Goal: Task Accomplishment & Management: Manage account settings

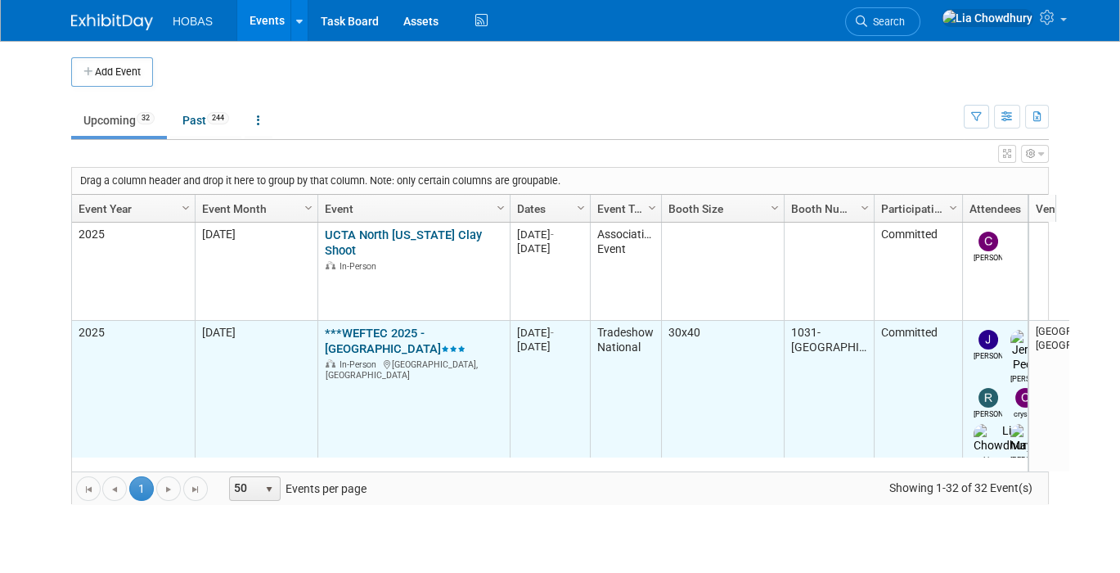
click at [367, 327] on link "***WEFTEC 2025 - [GEOGRAPHIC_DATA]" at bounding box center [395, 341] width 141 height 30
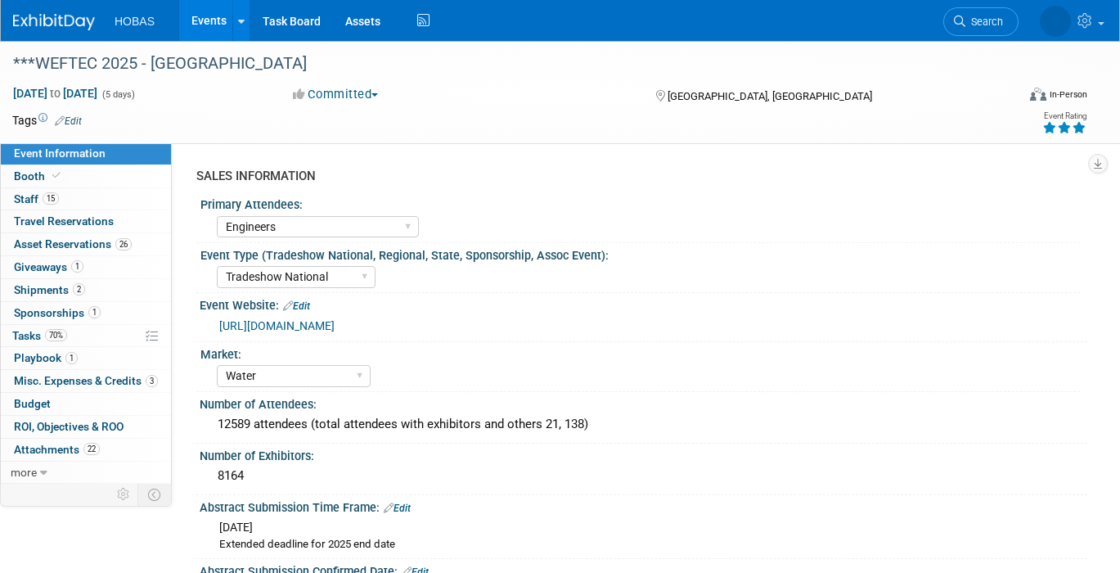
select select "Engineers"
select select "Tradeshow National"
select select "Water"
select select "Exhibiting and Sponsoring"
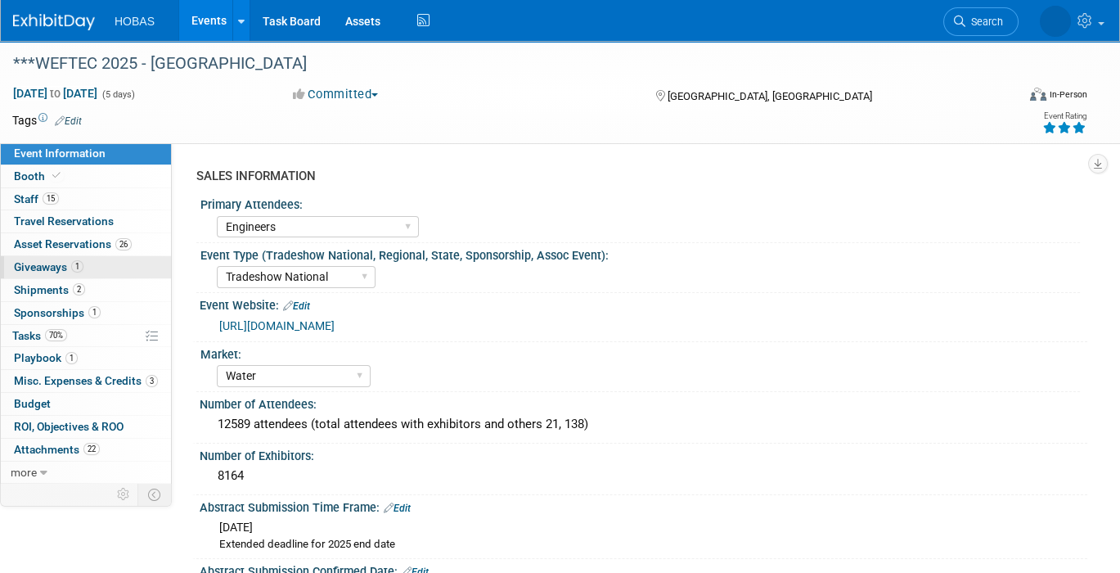
click at [33, 271] on span "Giveaways 1" at bounding box center [49, 266] width 70 height 13
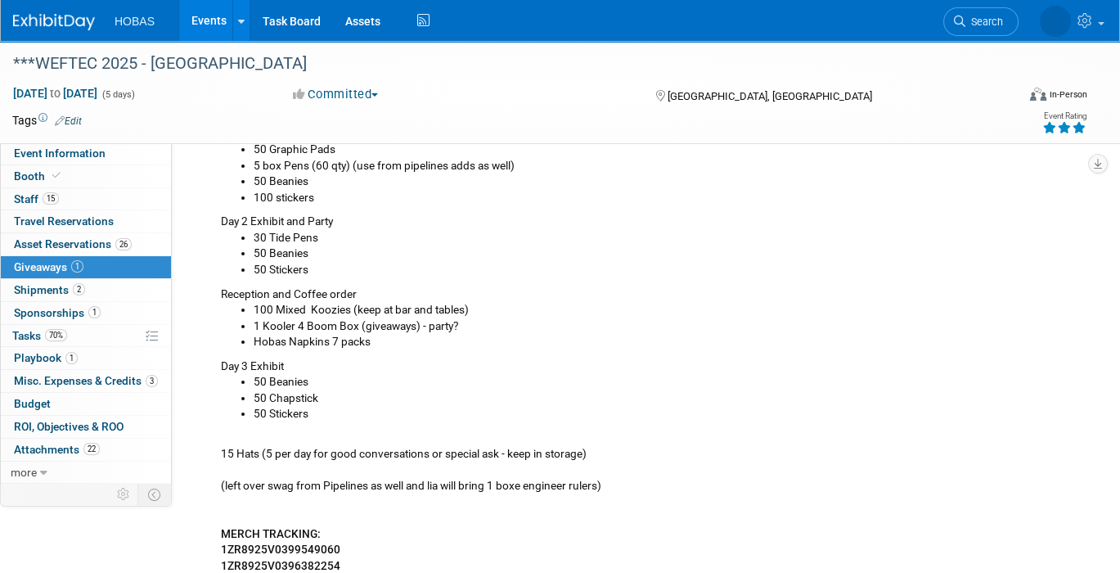
scroll to position [727, 0]
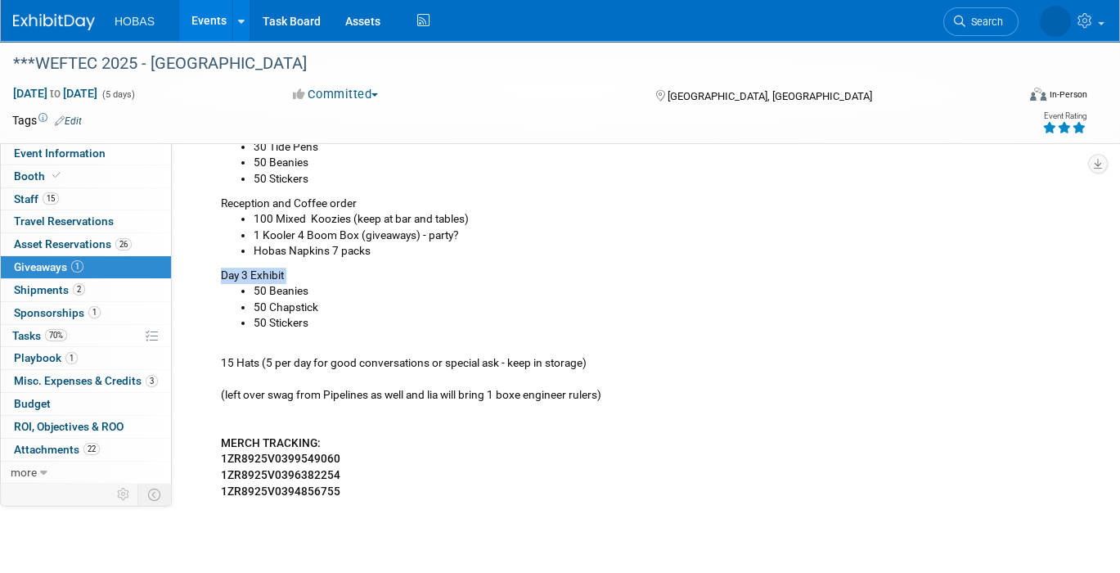
drag, startPoint x: 318, startPoint y: 333, endPoint x: 218, endPoint y: 272, distance: 117.2
click at [218, 272] on div "**********" at bounding box center [642, 30] width 866 height 938
copy div "Day 3 Exhibit"
click at [24, 288] on span "Shipments 2" at bounding box center [49, 289] width 71 height 13
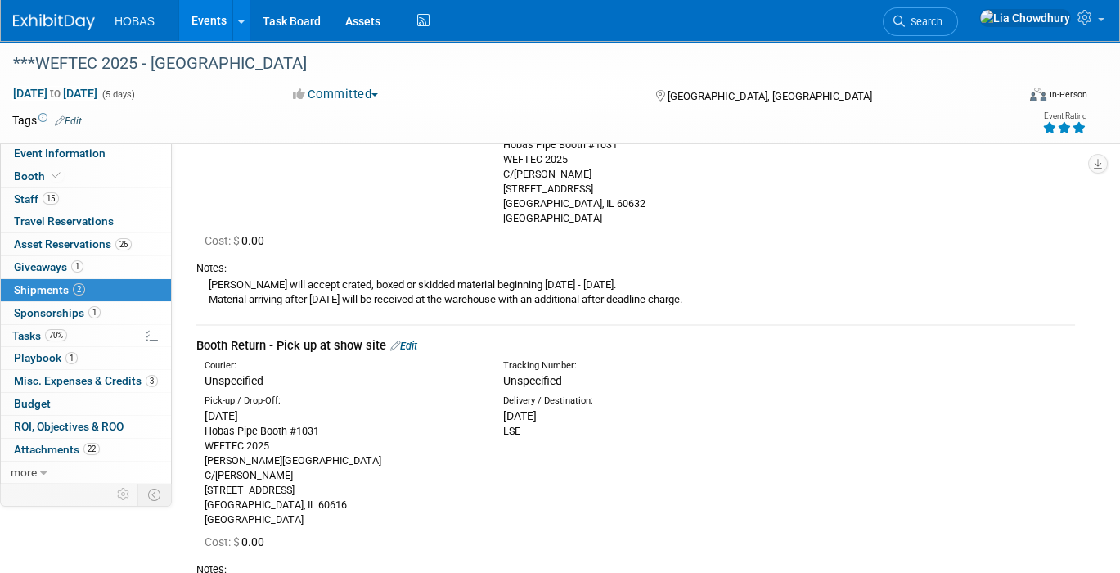
scroll to position [182, 0]
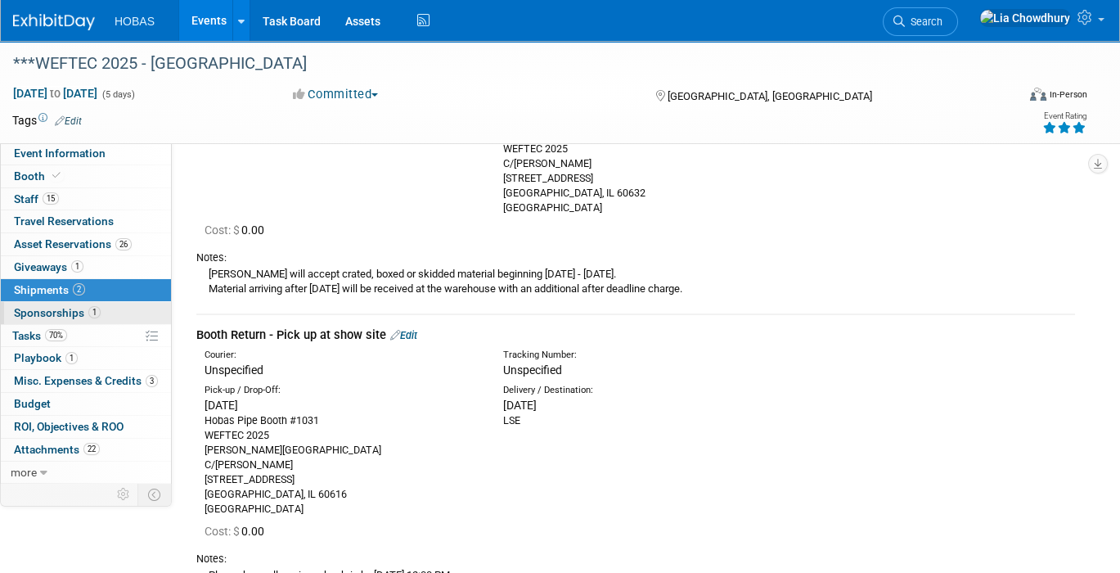
click at [54, 311] on span "Sponsorships 1" at bounding box center [57, 312] width 87 height 13
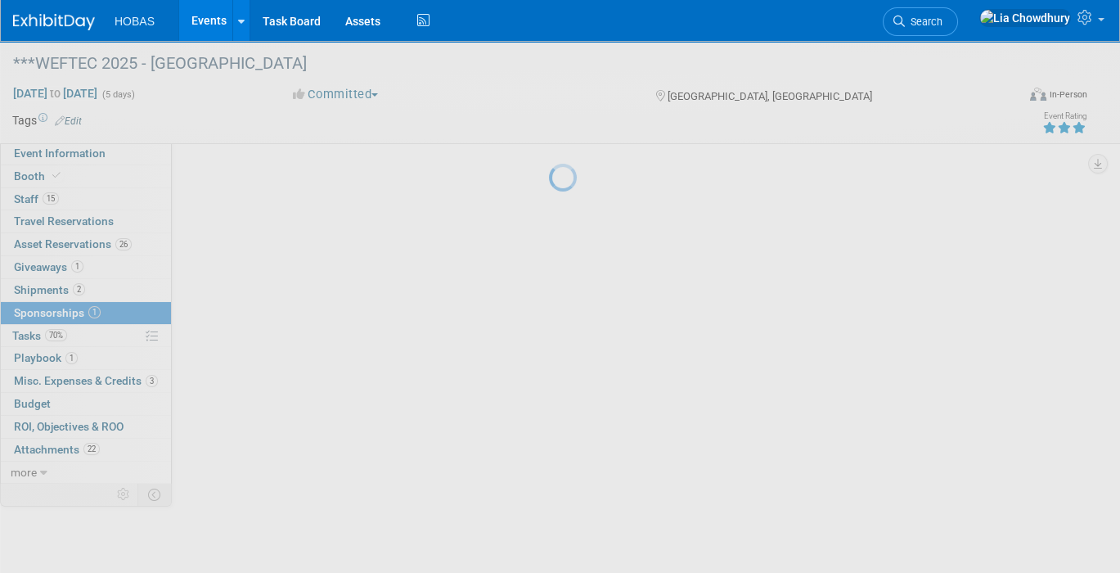
scroll to position [0, 0]
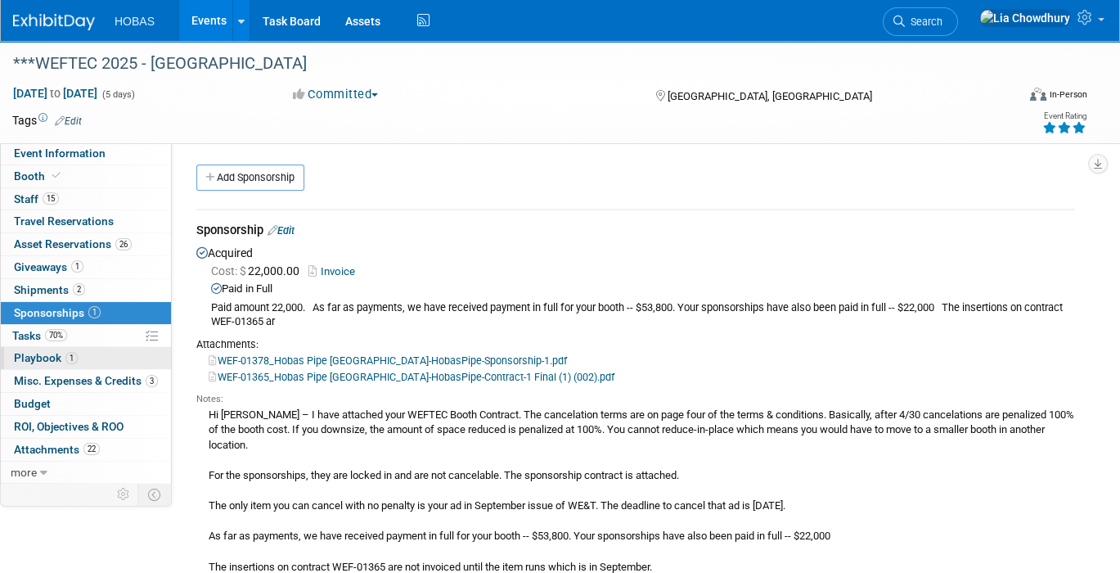
click at [41, 355] on span "Playbook 1" at bounding box center [46, 357] width 64 height 13
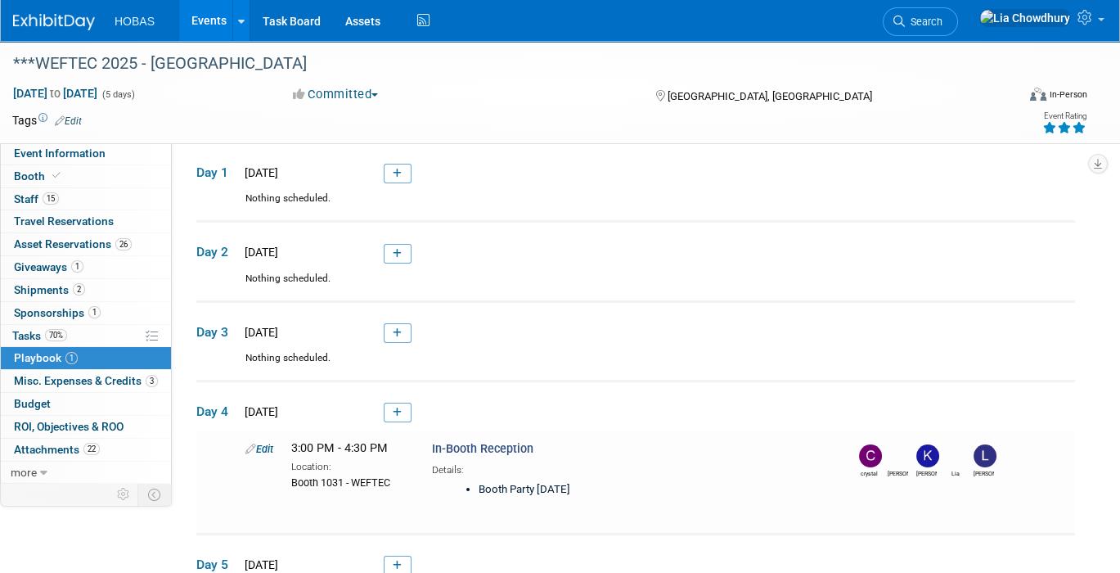
scroll to position [182, 0]
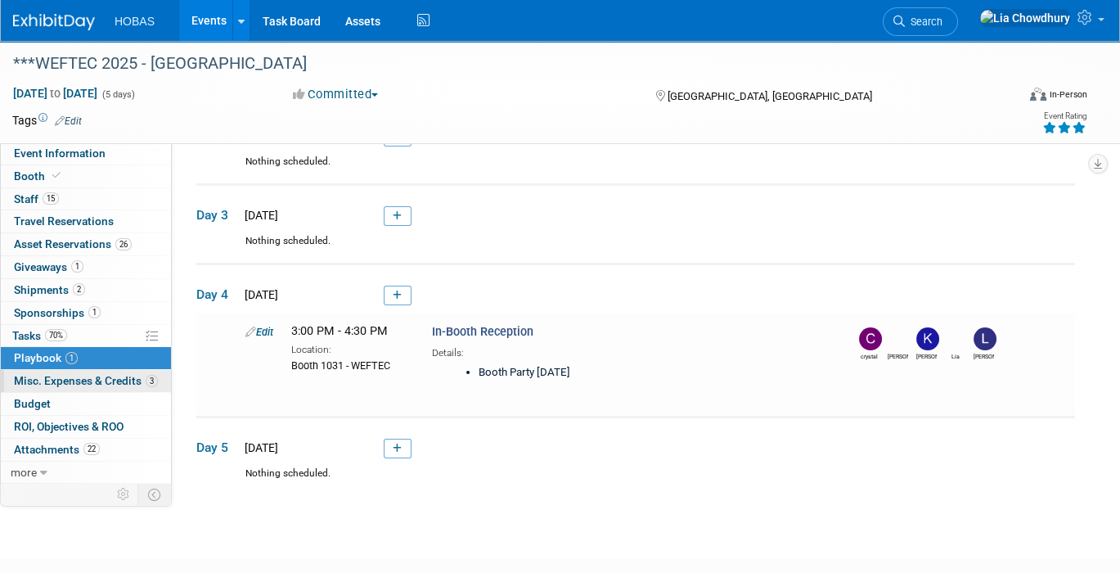
click at [45, 375] on span "Misc. Expenses & Credits 3" at bounding box center [86, 380] width 144 height 13
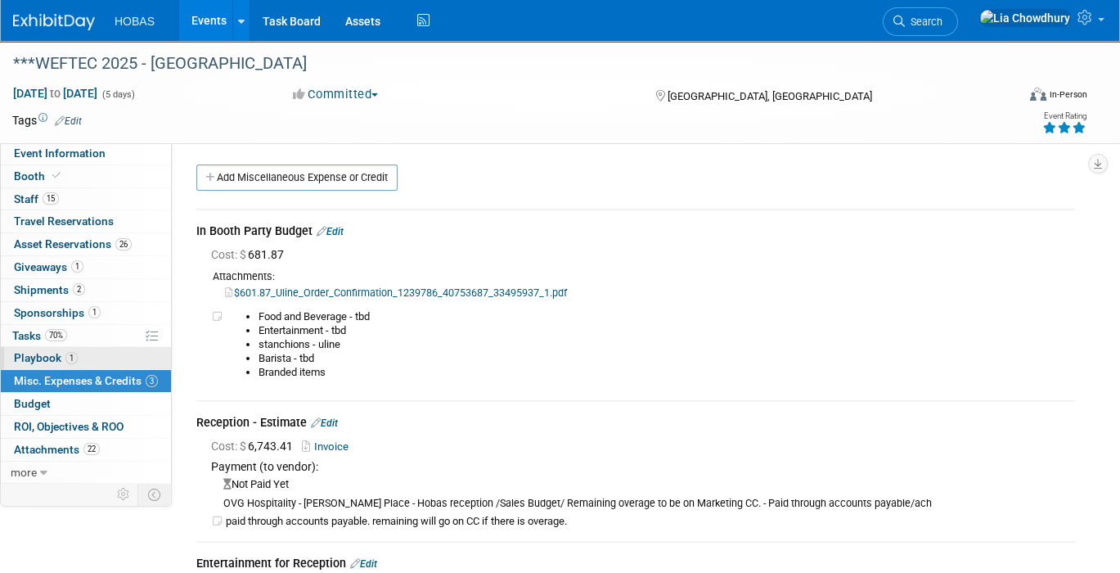
click at [48, 355] on span "Playbook 1" at bounding box center [46, 357] width 64 height 13
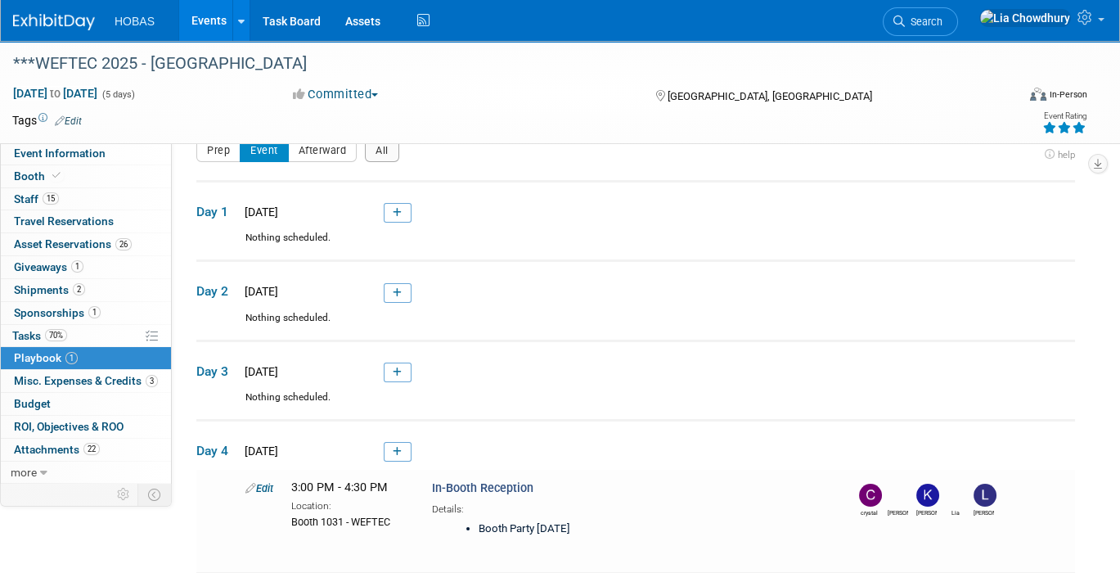
scroll to position [91, 0]
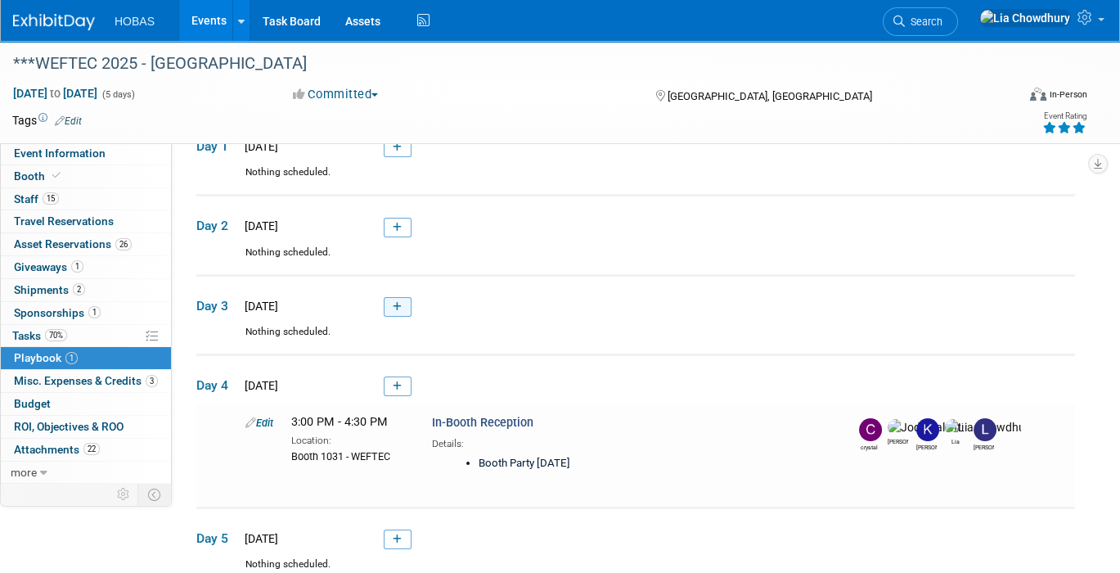
click at [404, 312] on link at bounding box center [398, 307] width 28 height 20
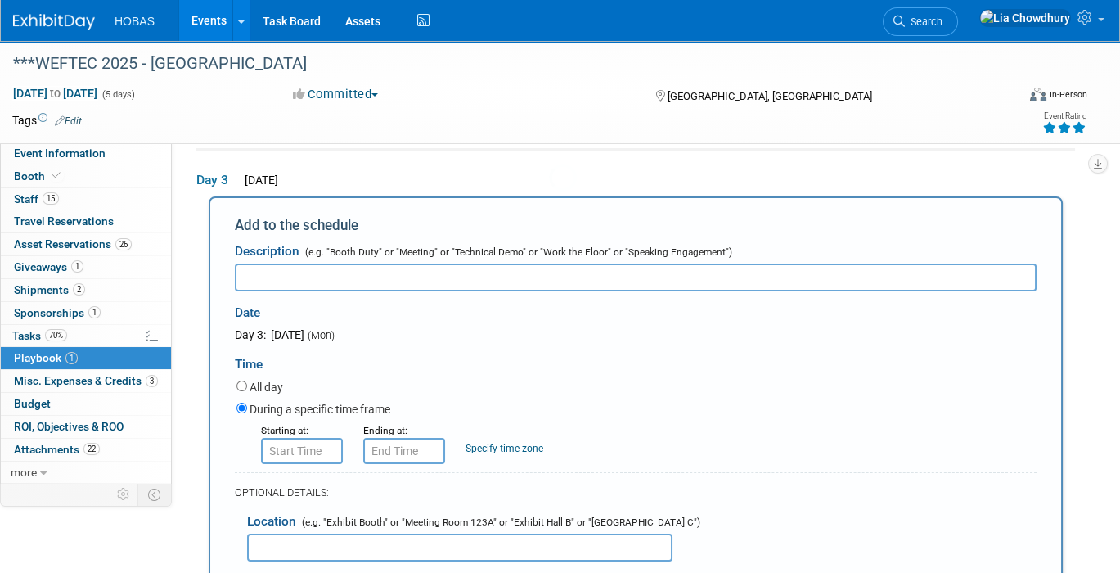
scroll to position [0, 0]
type input "Barista in-booth"
click at [279, 385] on label "All day" at bounding box center [267, 387] width 34 height 16
click at [247, 385] on input "All day" at bounding box center [241, 385] width 11 height 11
radio input "true"
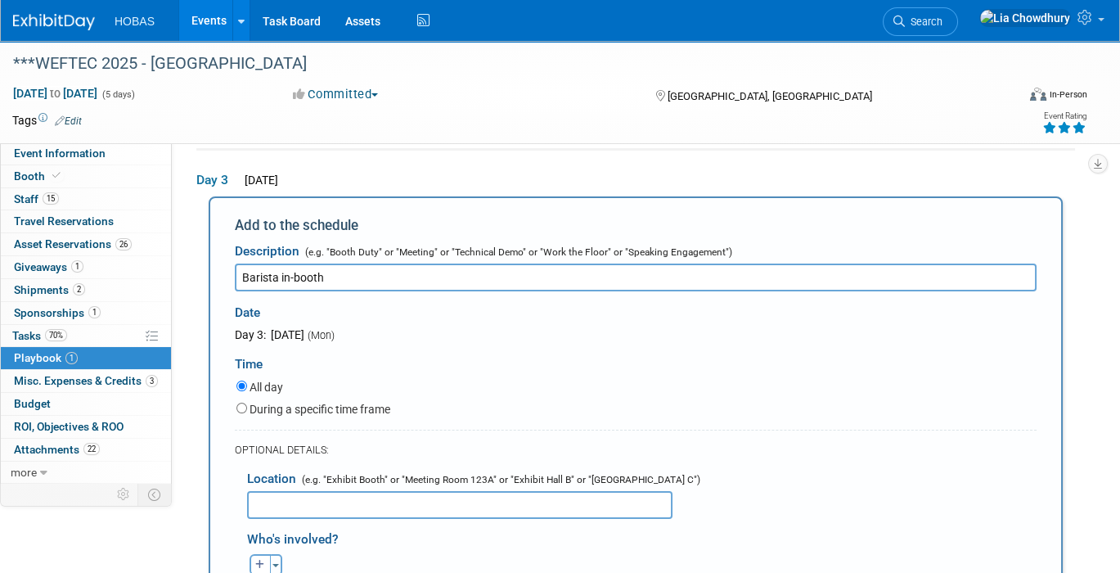
click at [305, 401] on label "During a specific time frame" at bounding box center [320, 409] width 141 height 16
click at [247, 403] on input "During a specific time frame" at bounding box center [241, 408] width 11 height 11
radio input "true"
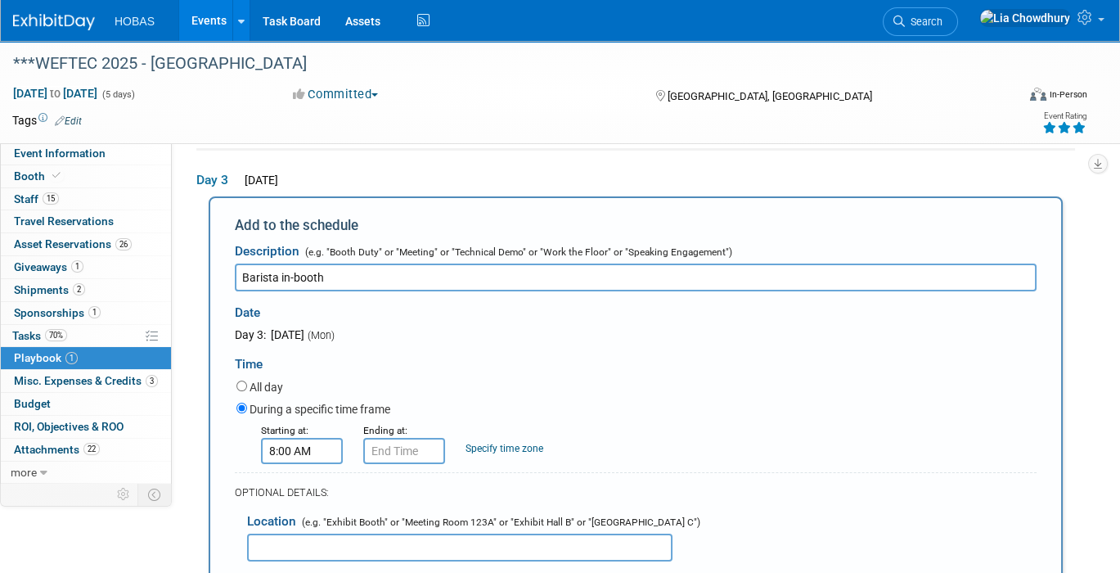
click at [304, 444] on input "8:00 AM" at bounding box center [302, 451] width 82 height 26
click at [386, 525] on span "00" at bounding box center [376, 525] width 31 height 29
click at [406, 524] on td "30" at bounding box center [396, 535] width 52 height 44
type input "8:30 AM"
click at [399, 447] on input "8:30 AM" at bounding box center [404, 451] width 82 height 26
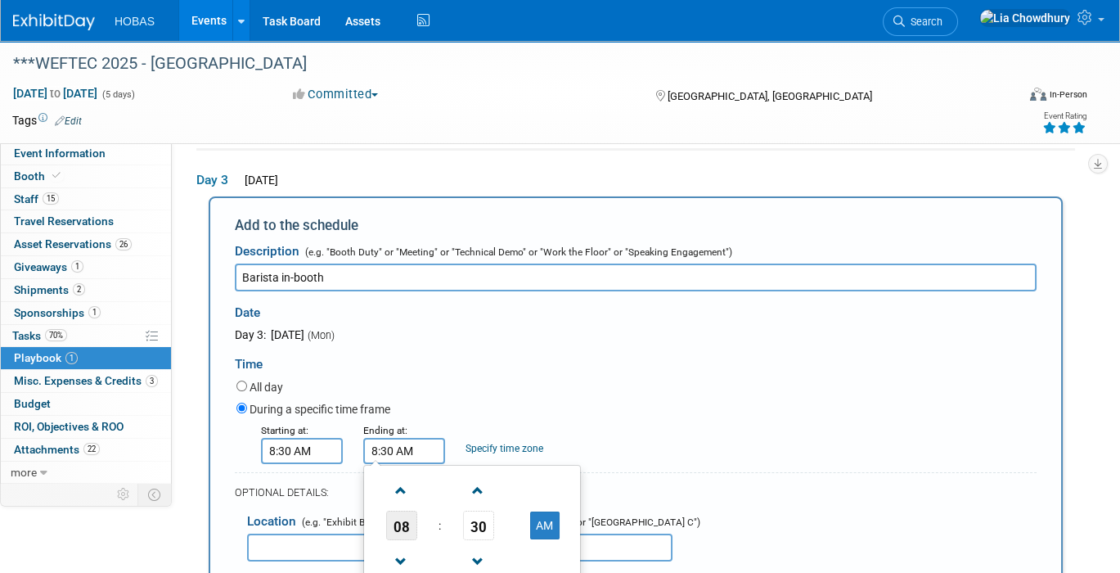
click at [400, 520] on span "08" at bounding box center [401, 525] width 31 height 29
click at [398, 531] on td "04" at bounding box center [393, 535] width 52 height 44
click at [535, 529] on button "AM" at bounding box center [544, 525] width 29 height 28
type input "4:30 PM"
click at [603, 399] on div "During a specific time frame" at bounding box center [636, 410] width 800 height 22
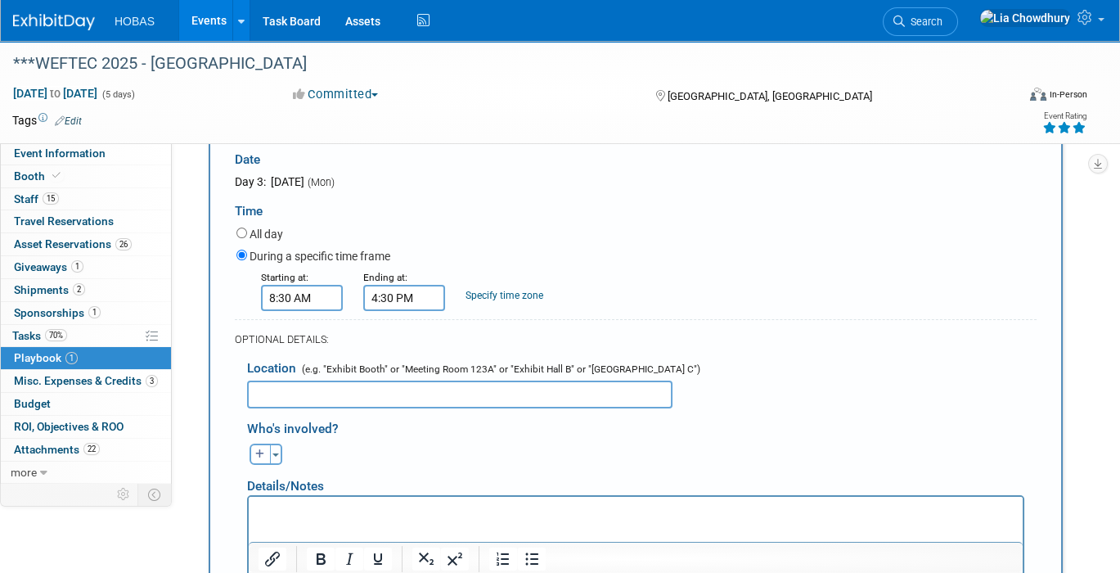
scroll to position [395, 0]
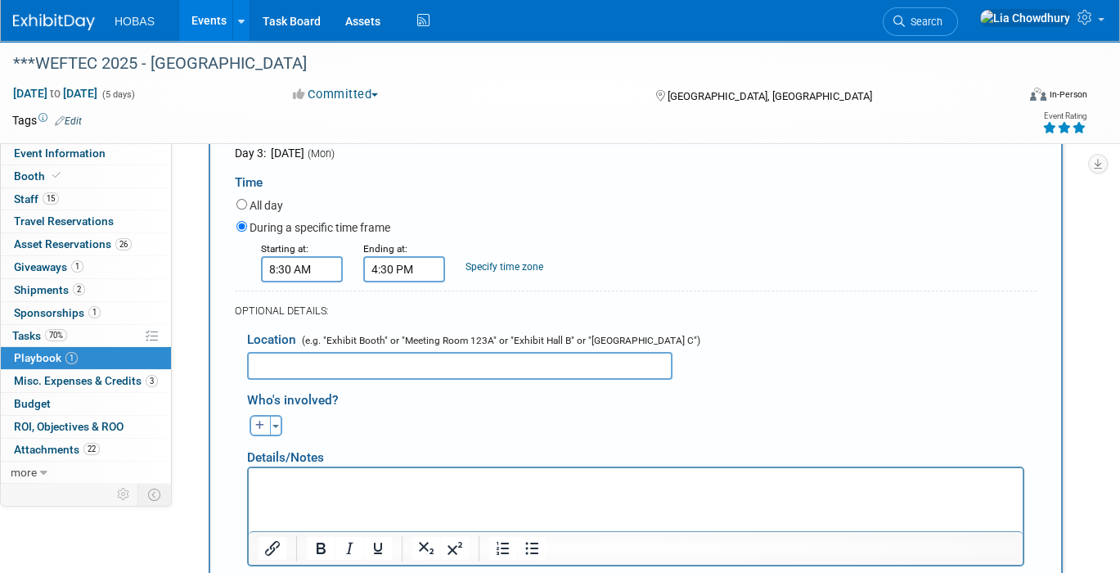
click at [426, 363] on input "text" at bounding box center [459, 366] width 425 height 28
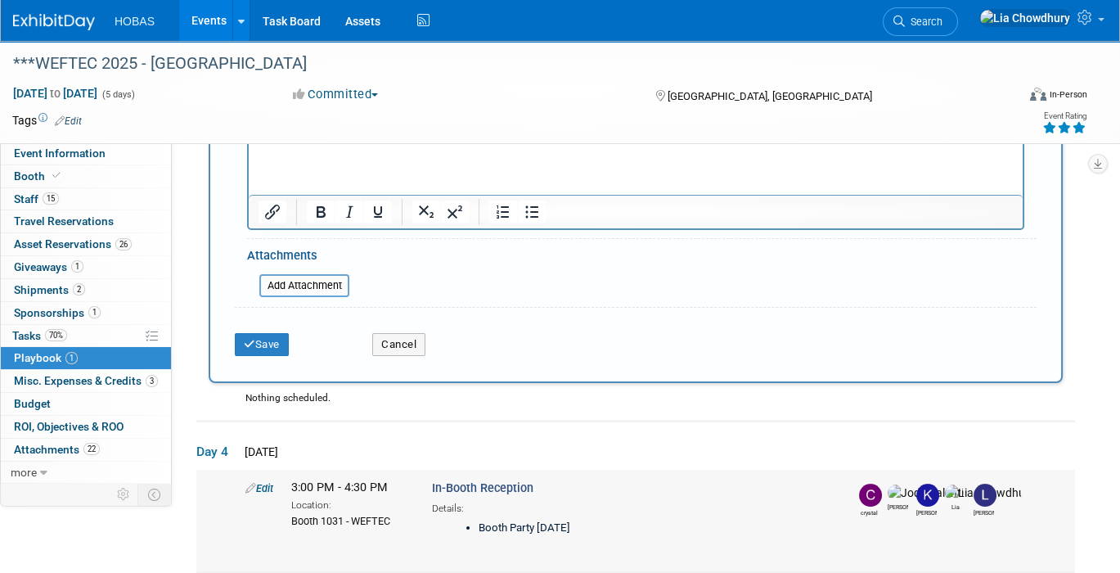
scroll to position [759, 0]
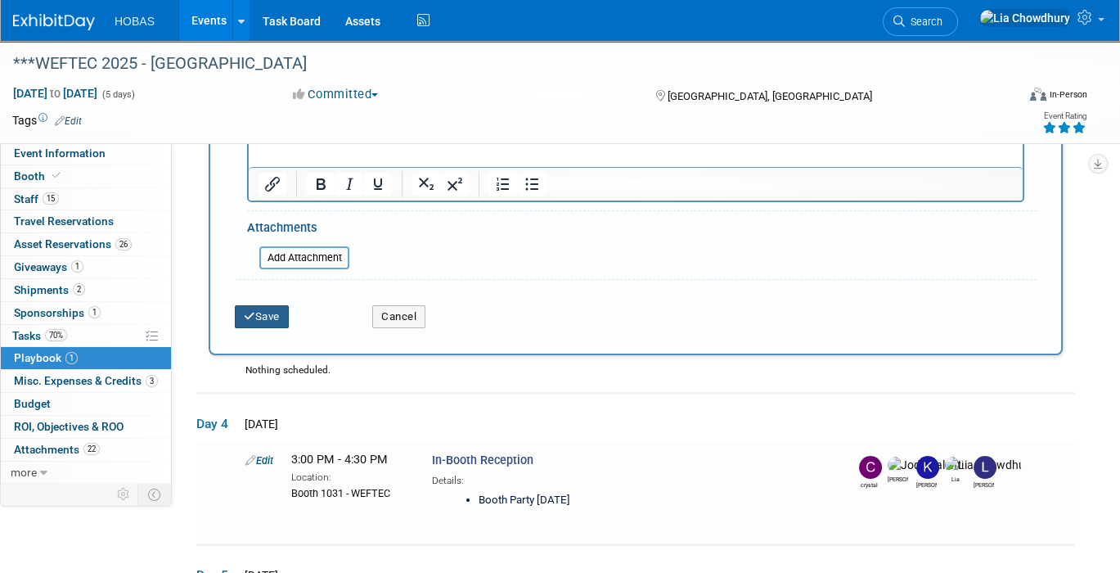
type input "in-booth"
click at [268, 305] on button "Save" at bounding box center [262, 316] width 54 height 23
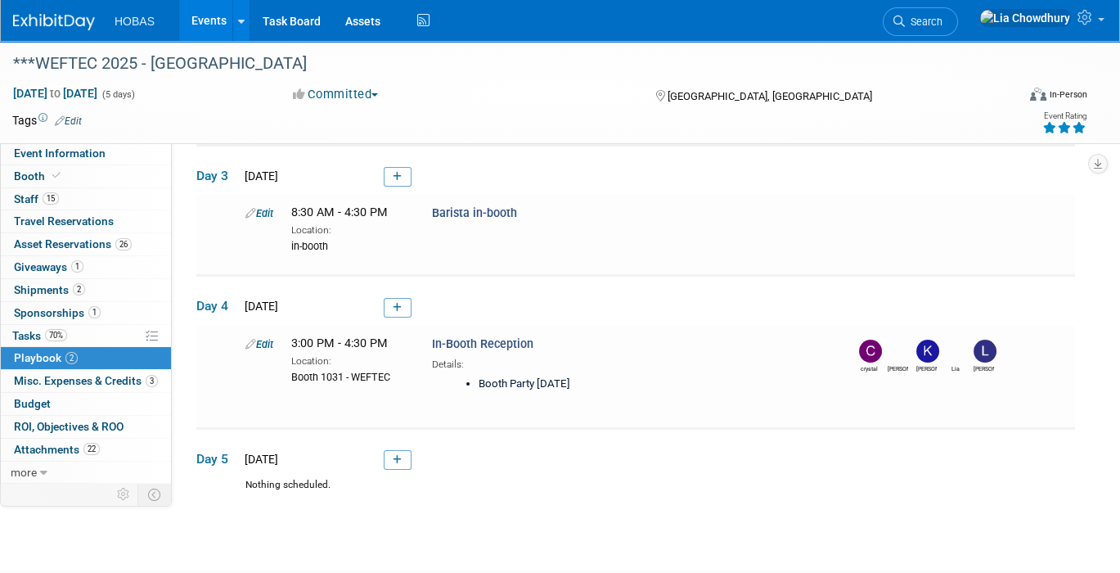
scroll to position [182, 0]
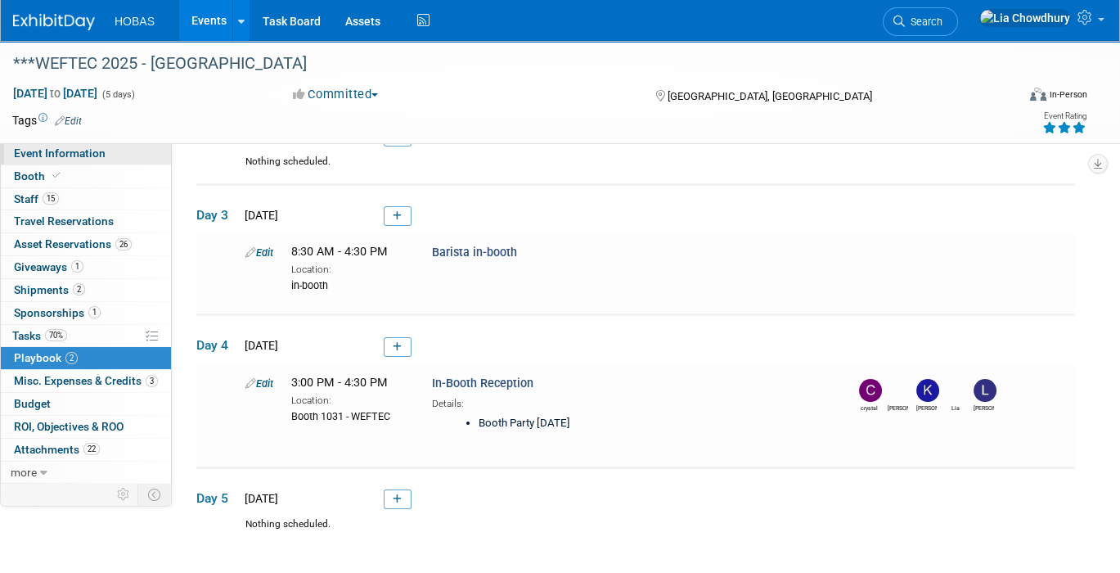
click at [60, 151] on span "Event Information" at bounding box center [60, 152] width 92 height 13
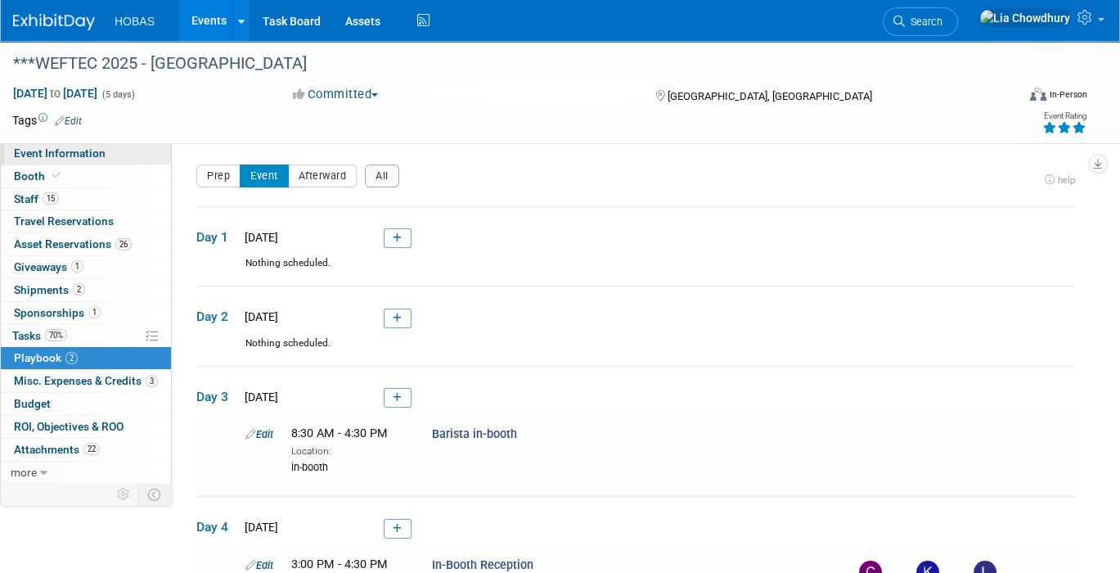
select select "Engineers"
select select "Tradeshow National"
select select "Water"
select select "Exhibiting and Sponsoring"
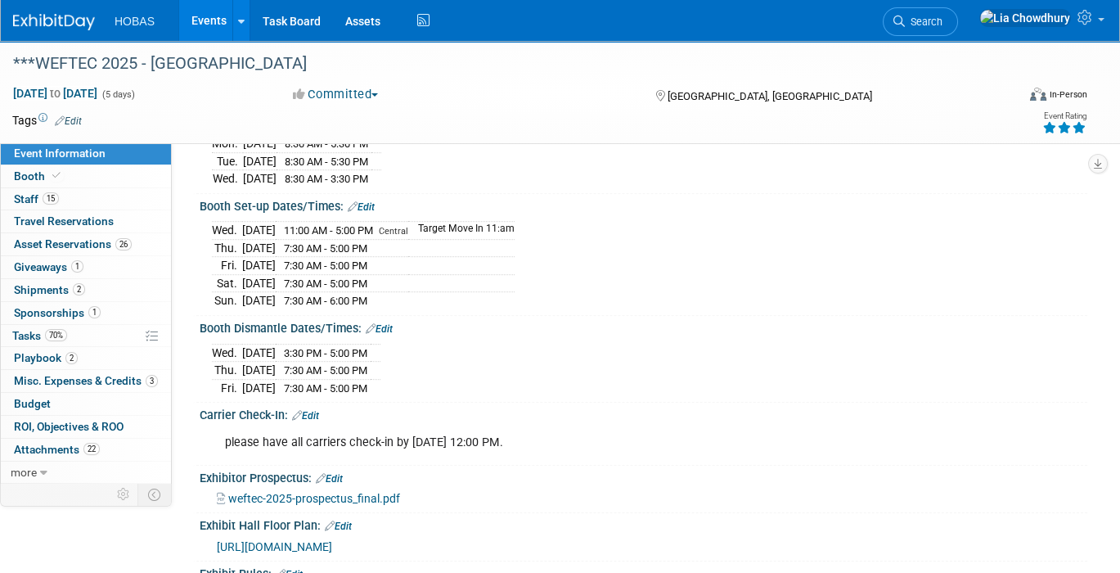
scroll to position [2363, 0]
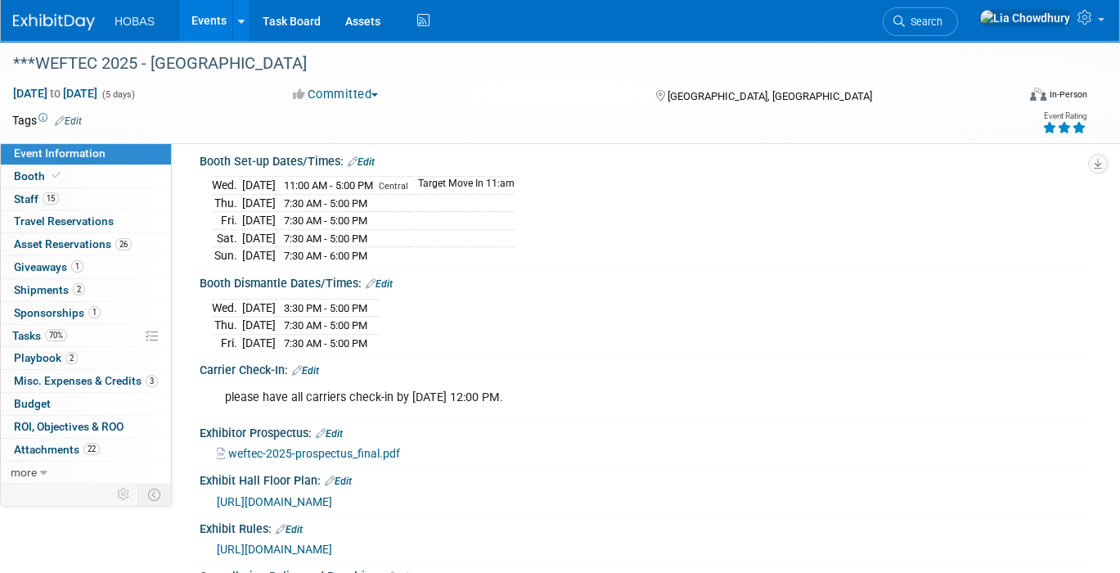
click at [425, 381] on div "please have all carriers check-in by October 04, 2025 - 12:00 PM." at bounding box center [564, 397] width 701 height 33
click at [265, 381] on div "please have all carriers check-in by October 04, 2025 - 12:00 PM." at bounding box center [564, 397] width 701 height 33
drag, startPoint x: 222, startPoint y: 372, endPoint x: 583, endPoint y: 385, distance: 361.1
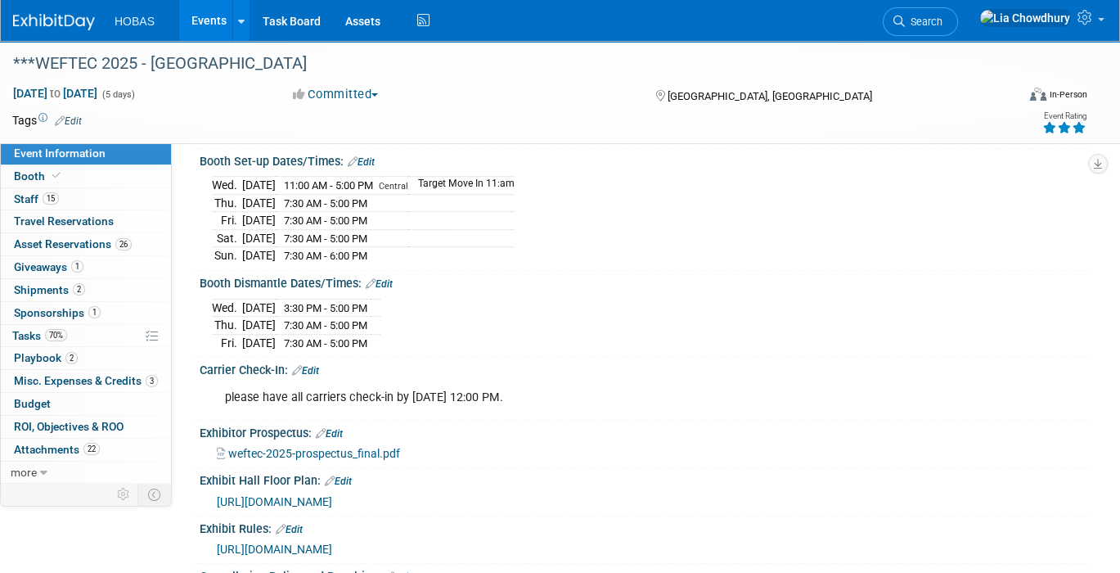
click at [583, 385] on div "please have all carriers check-in by October 04, 2025 - 12:00 PM." at bounding box center [564, 397] width 701 height 33
copy div "please have all carriers check-in by October 04, 2025 - 12:00 PM."
